Goal: Task Accomplishment & Management: Complete application form

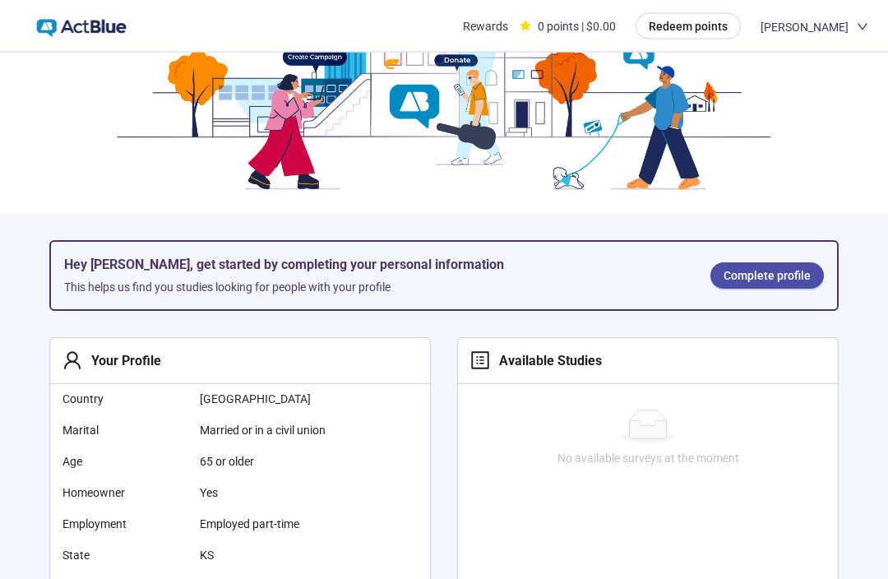
scroll to position [67, 0]
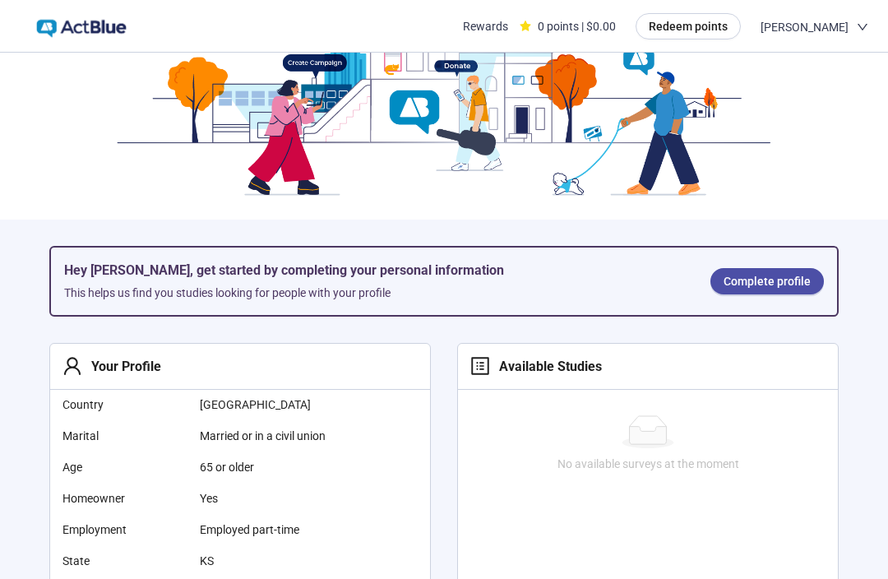
click at [761, 276] on span "Complete profile" at bounding box center [767, 281] width 87 height 18
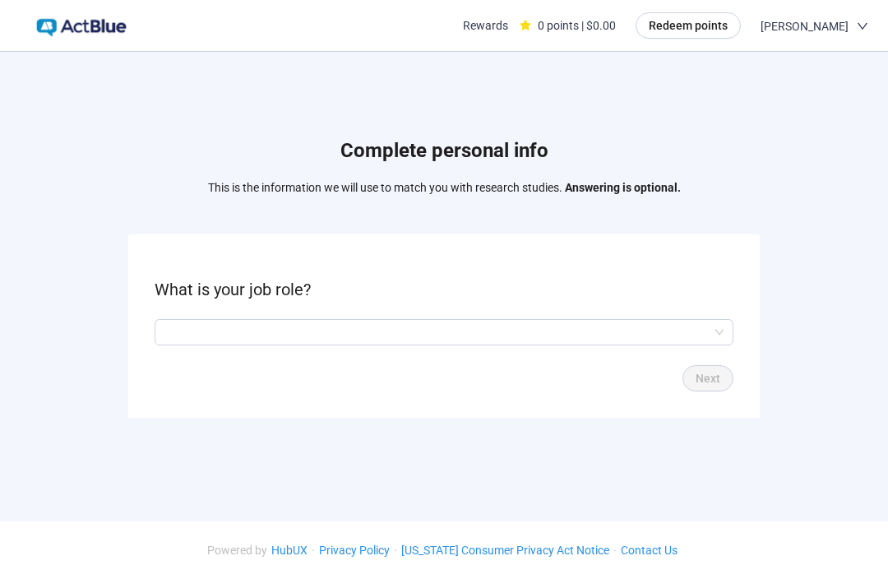
scroll to position [1, 0]
click at [595, 345] on input "search" at bounding box center [443, 332] width 559 height 25
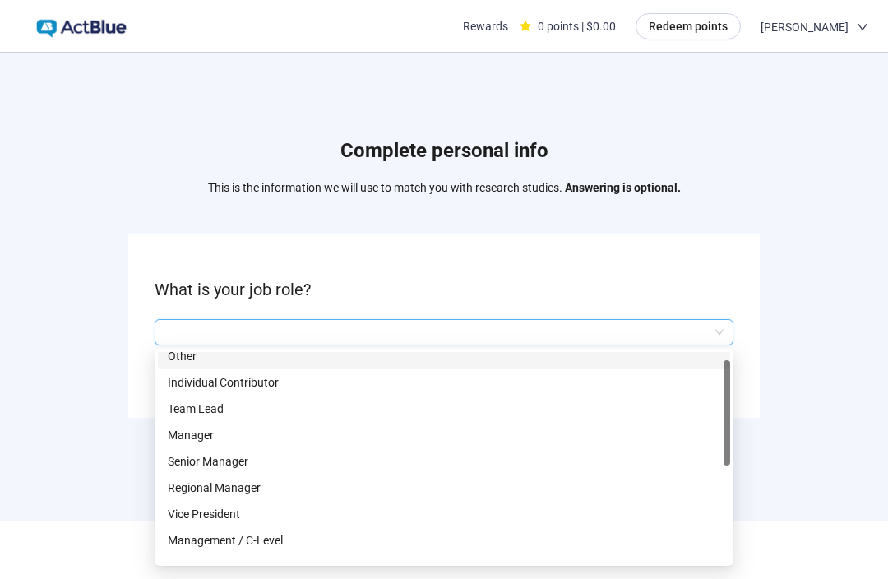
scroll to position [0, 0]
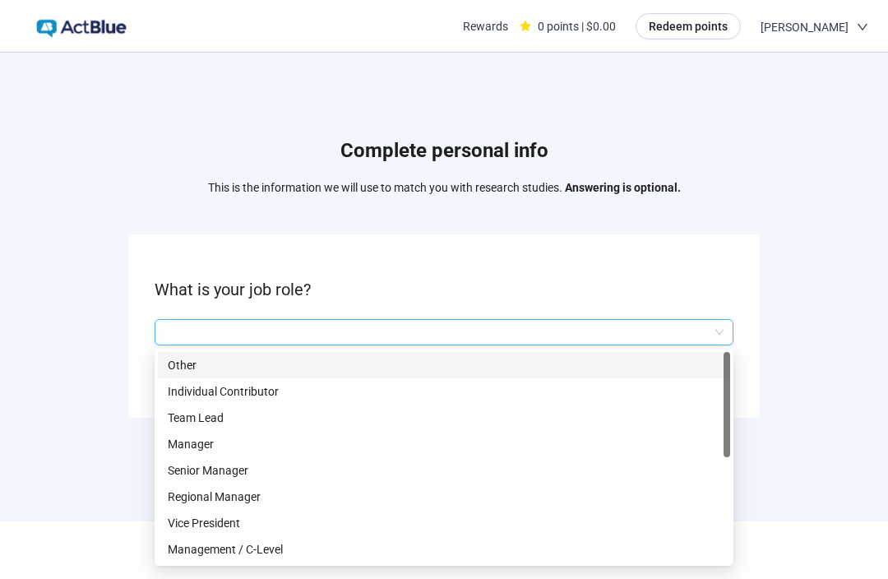
click at [192, 374] on p "Other" at bounding box center [444, 365] width 553 height 18
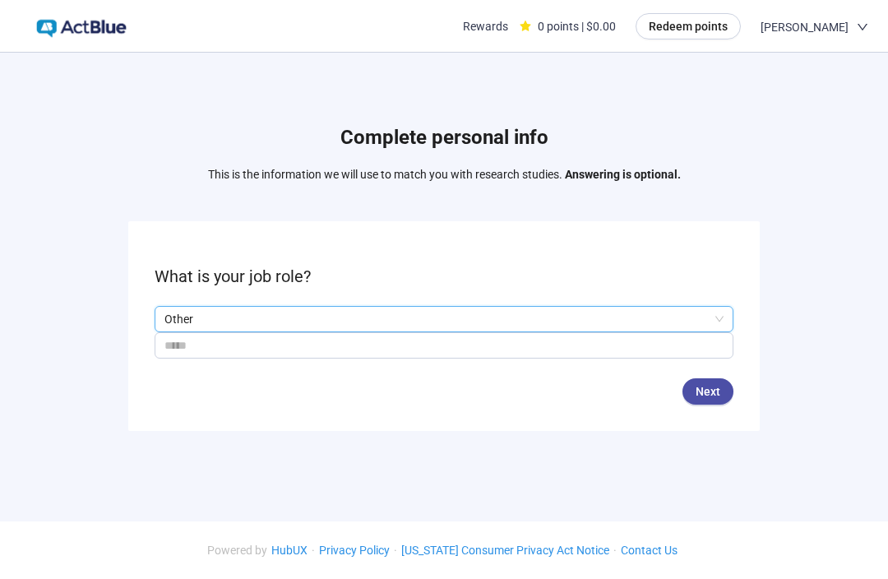
click at [707, 400] on span "Next" at bounding box center [708, 391] width 25 height 18
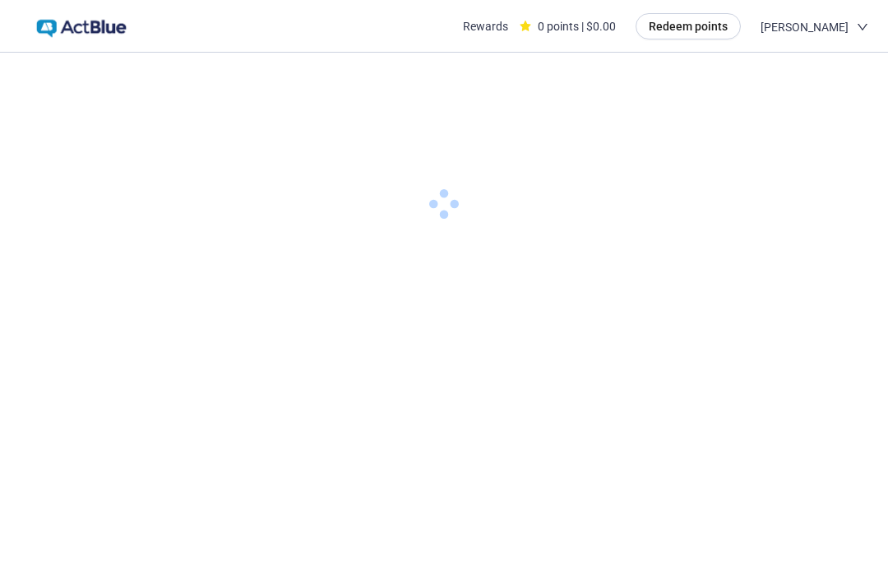
scroll to position [1, 0]
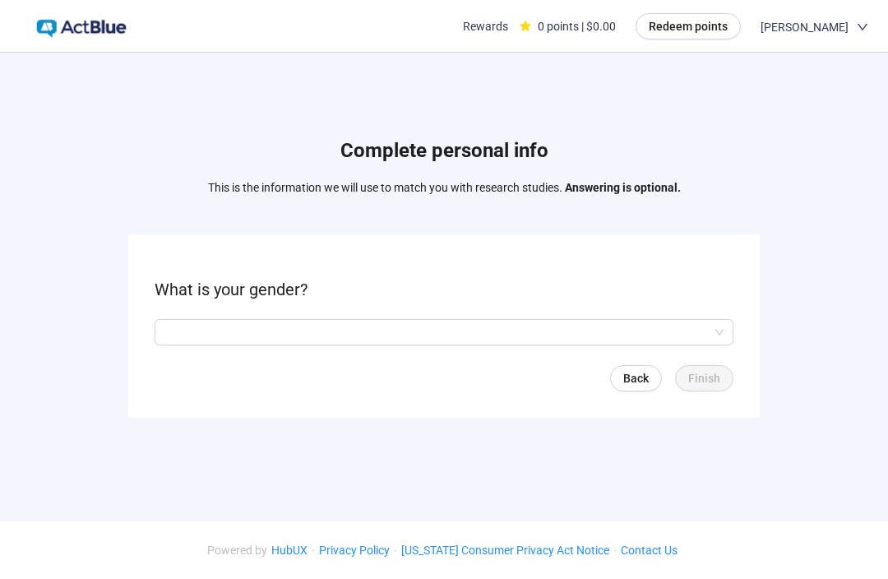
click at [681, 335] on form "What is your gender? Back Finish" at bounding box center [444, 325] width 632 height 183
click at [687, 345] on input "search" at bounding box center [443, 332] width 559 height 25
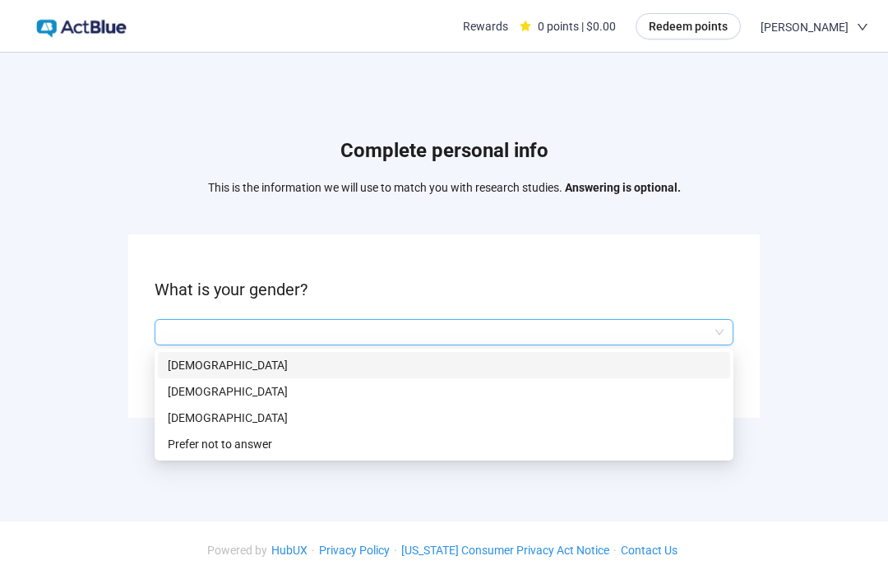
click at [278, 374] on p "[DEMOGRAPHIC_DATA]" at bounding box center [444, 365] width 553 height 18
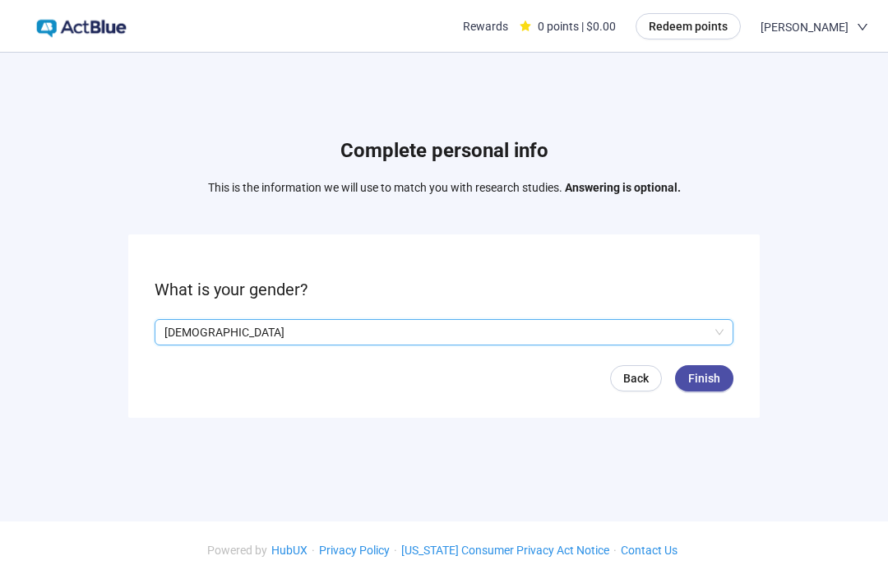
click at [716, 387] on span "Finish" at bounding box center [704, 378] width 32 height 18
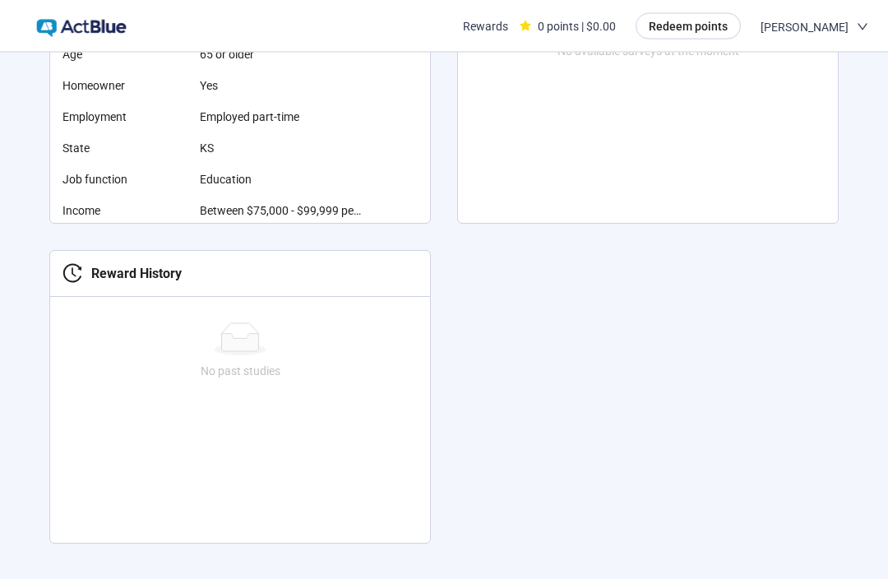
scroll to position [387, 0]
